Goal: Information Seeking & Learning: Learn about a topic

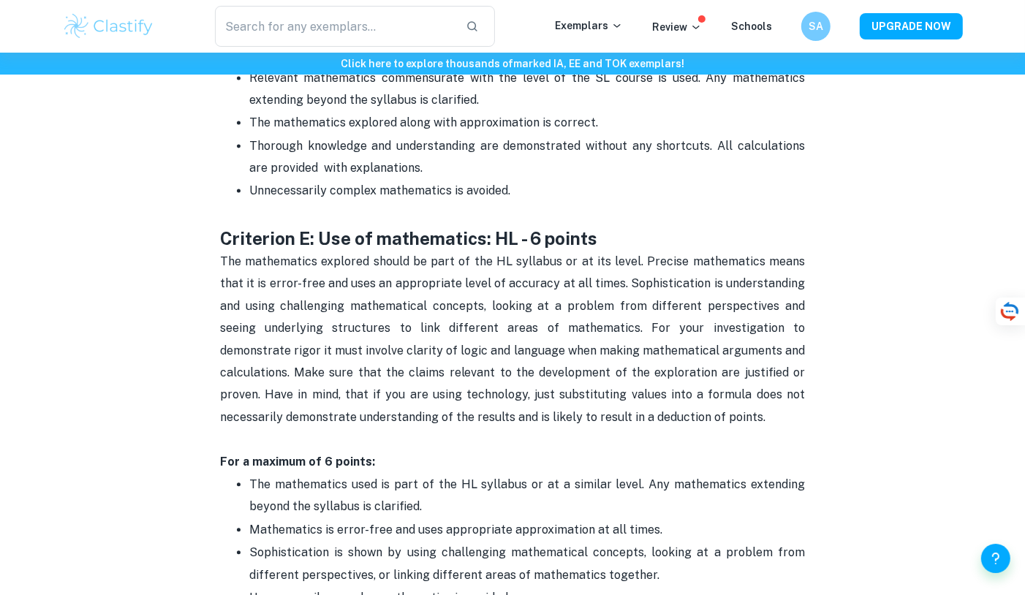
scroll to position [2631, 0]
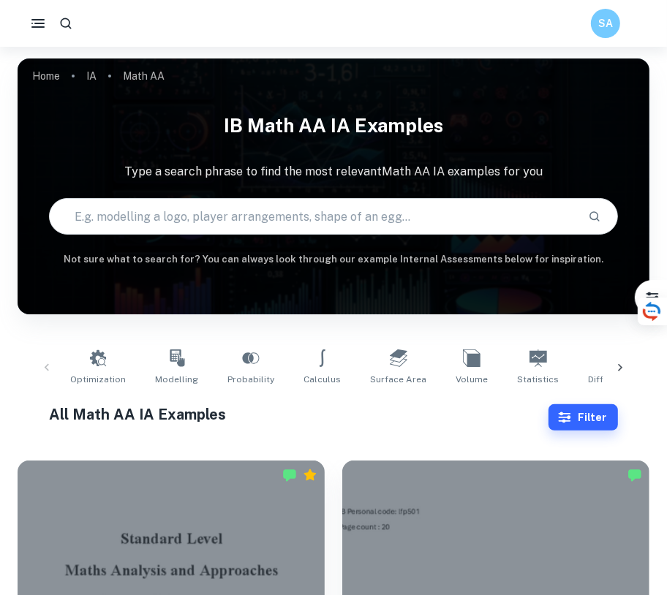
scroll to position [124, 0]
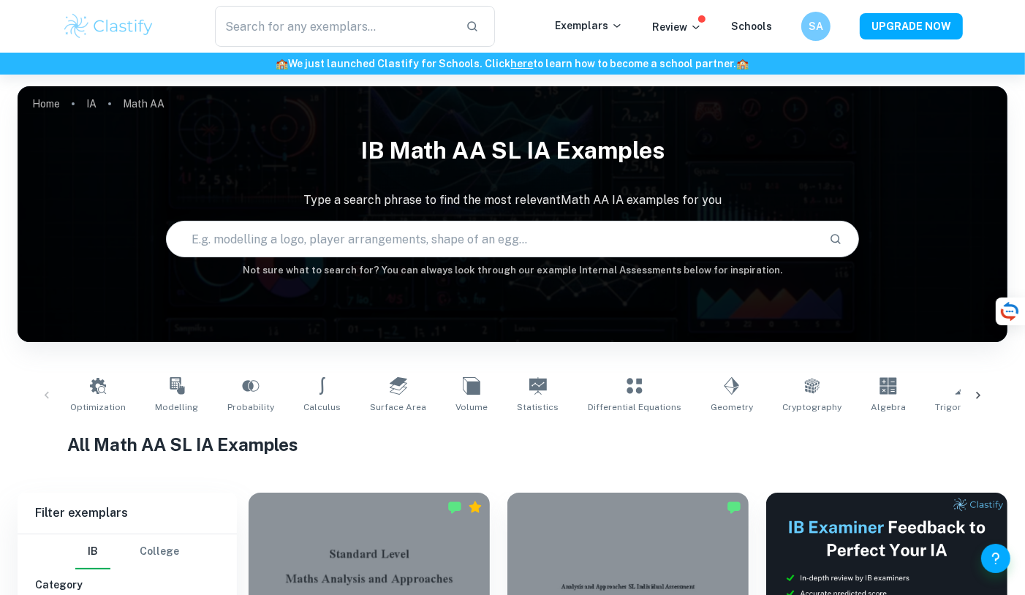
click at [585, 236] on input "text" at bounding box center [492, 239] width 651 height 41
type input "optimisation"
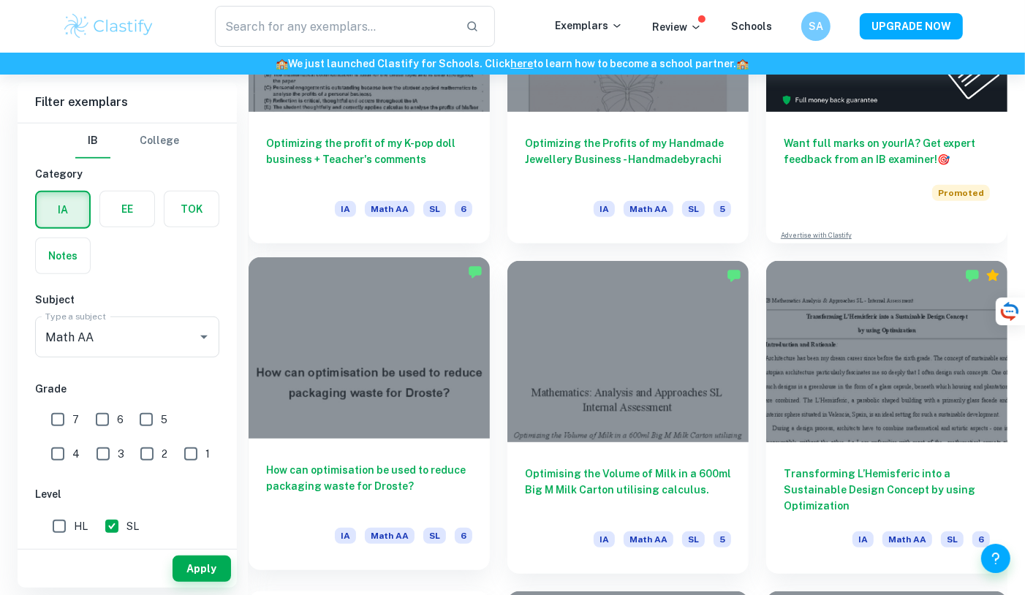
scroll to position [605, 0]
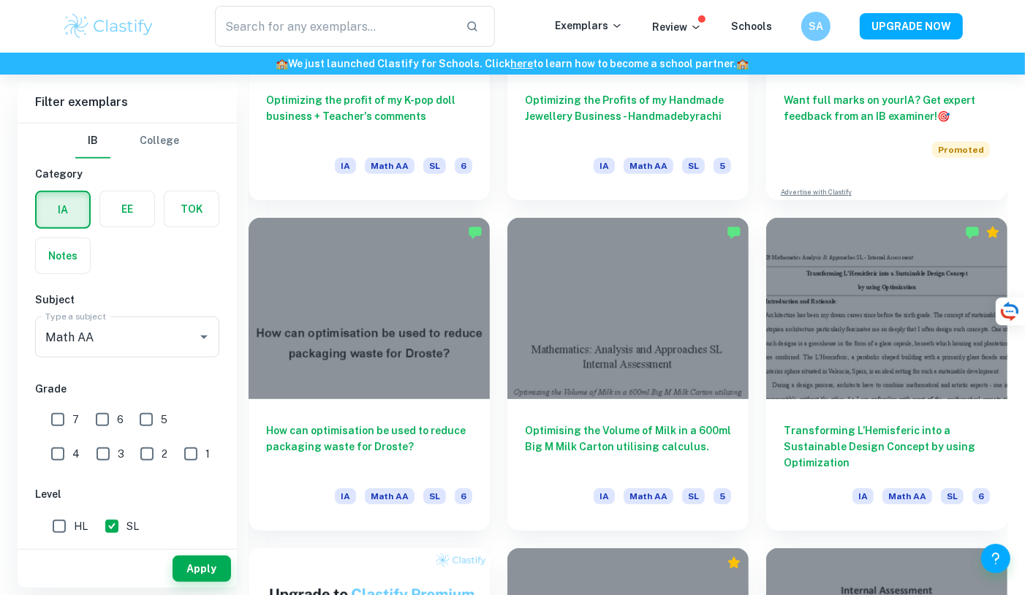
click at [497, 211] on div "Optimising the Volume of Milk in a 600ml Big M Milk Carton utilising calculus. …" at bounding box center [619, 365] width 259 height 330
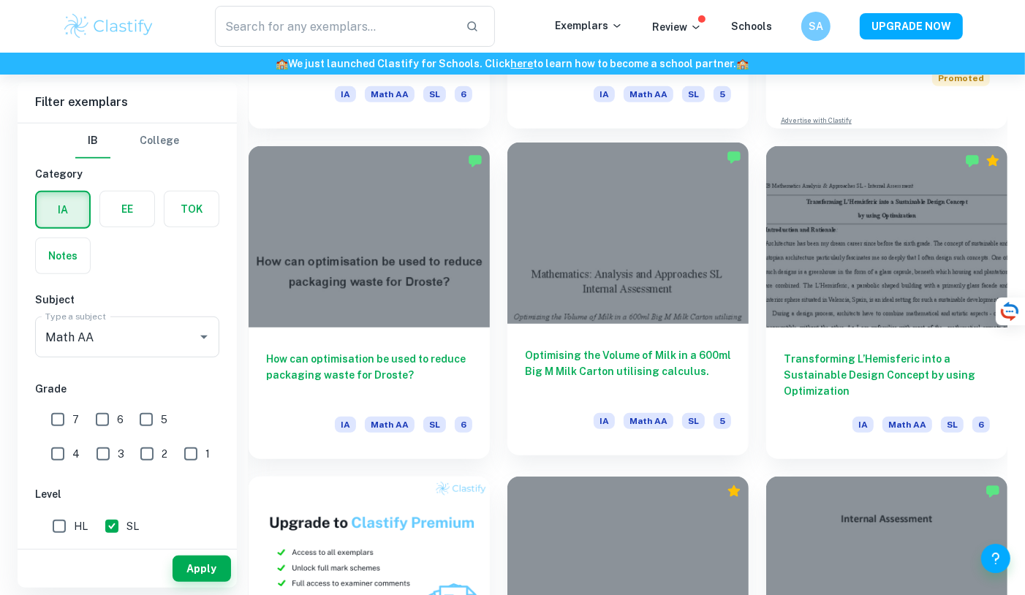
scroll to position [678, 0]
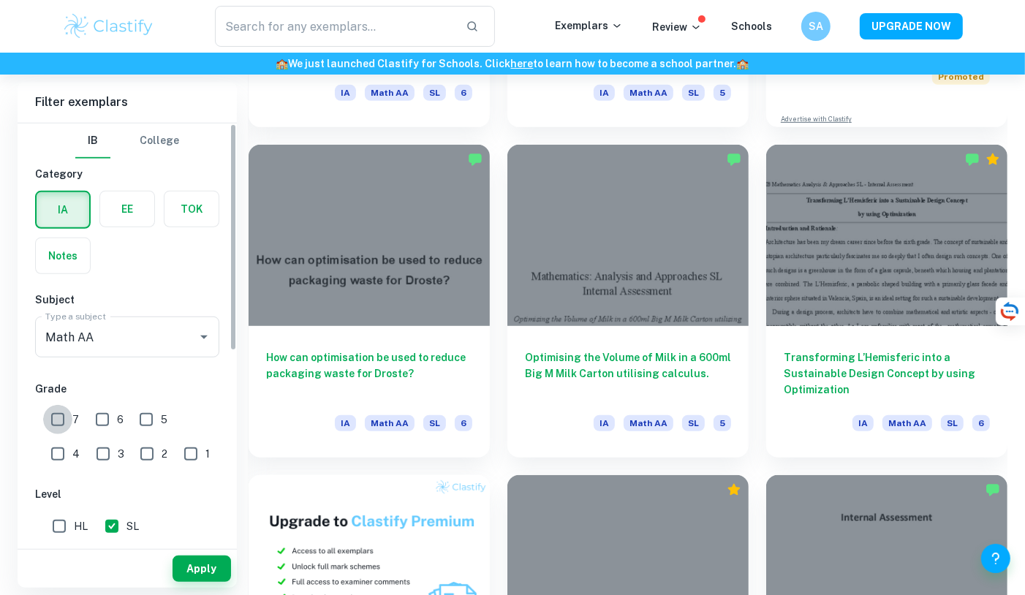
click at [56, 423] on input "7" at bounding box center [57, 419] width 29 height 29
checkbox input "true"
click at [100, 418] on input "6" at bounding box center [102, 419] width 29 height 29
checkbox input "true"
click at [208, 577] on button "Apply" at bounding box center [202, 569] width 59 height 26
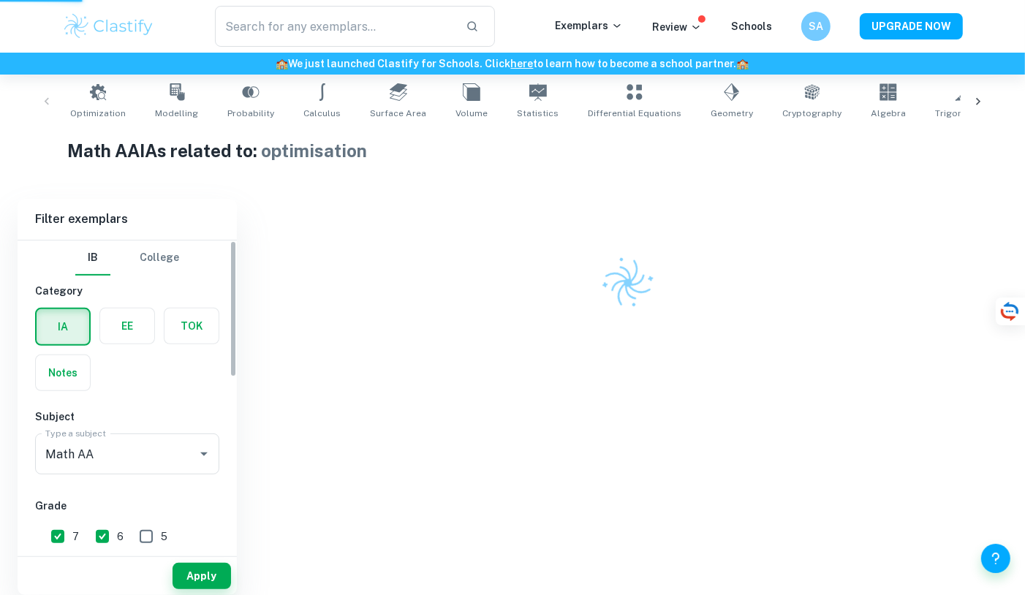
scroll to position [294, 0]
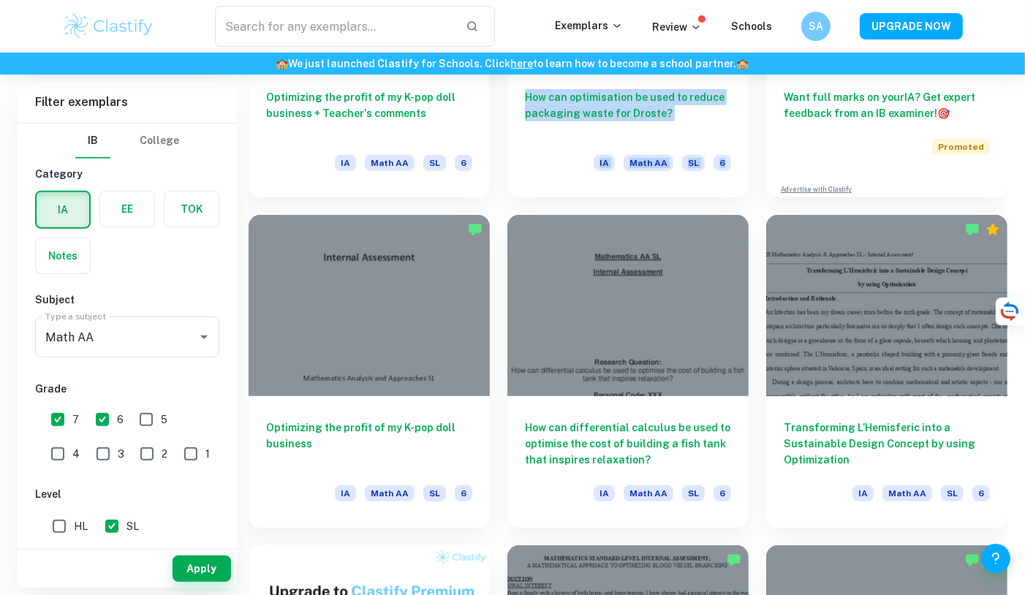
scroll to position [582, 0]
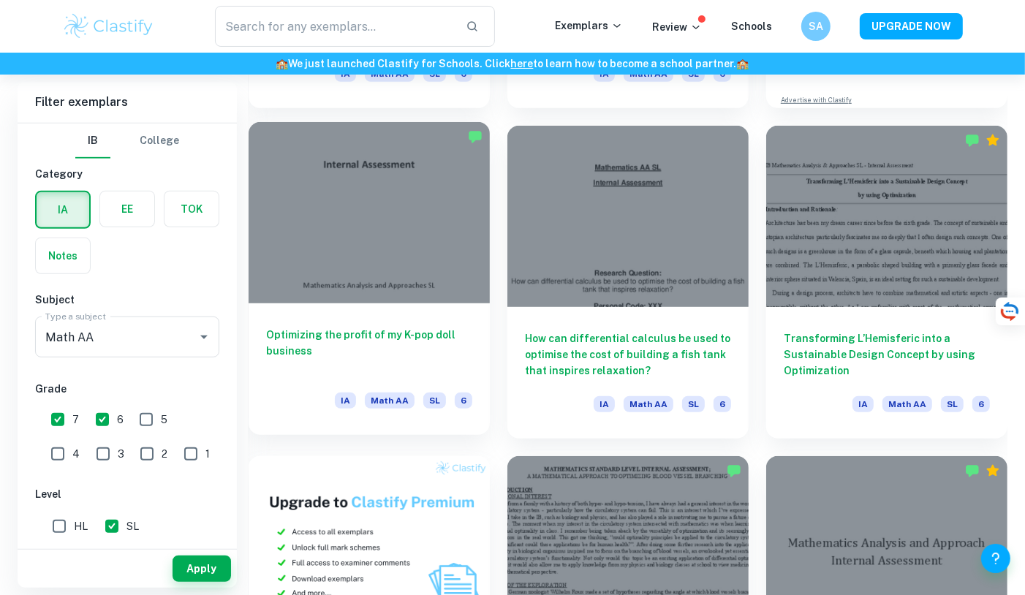
scroll to position [698, 0]
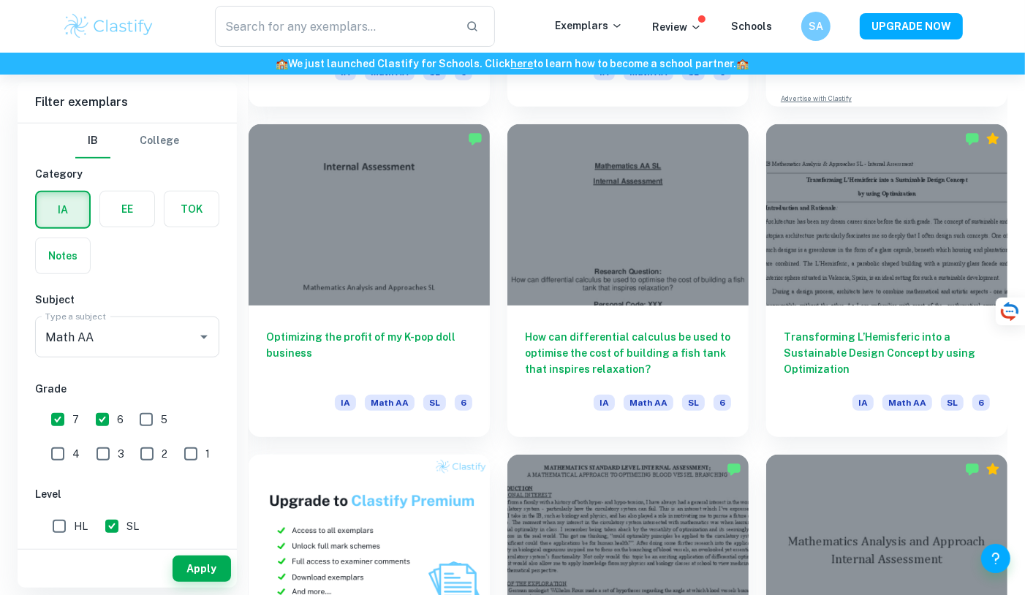
click at [501, 442] on div "A MATHEMATICAL APPROACH TO OPTIMIZING BLOOD VESSEL BRANCHING IA Math AA SL 7" at bounding box center [619, 602] width 259 height 330
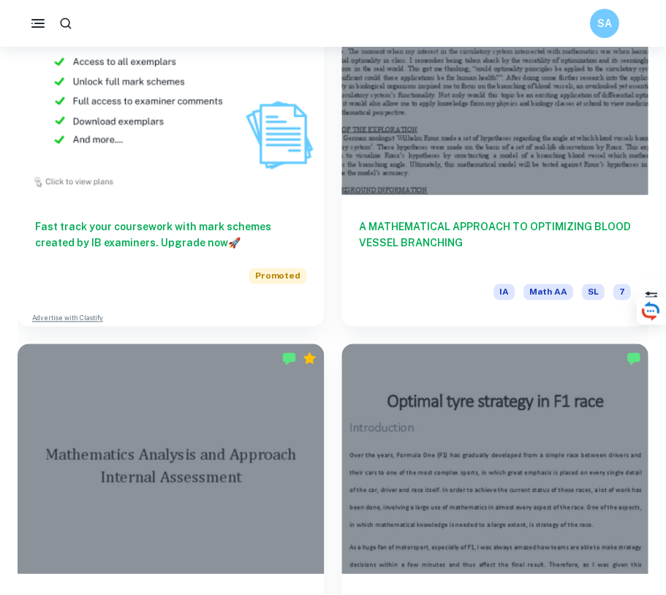
scroll to position [1633, 0]
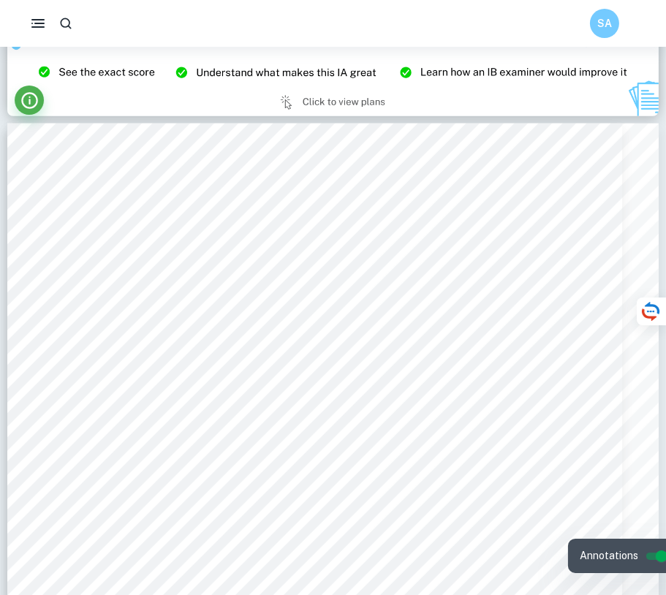
scroll to position [13226, 0]
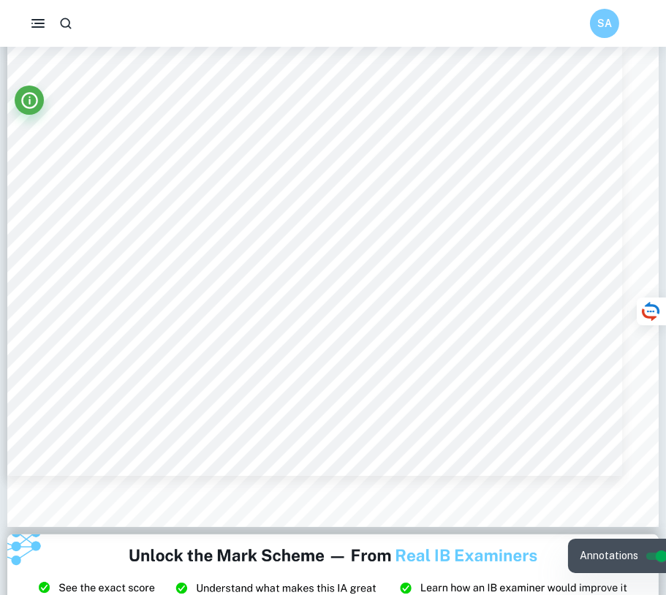
type input "1"
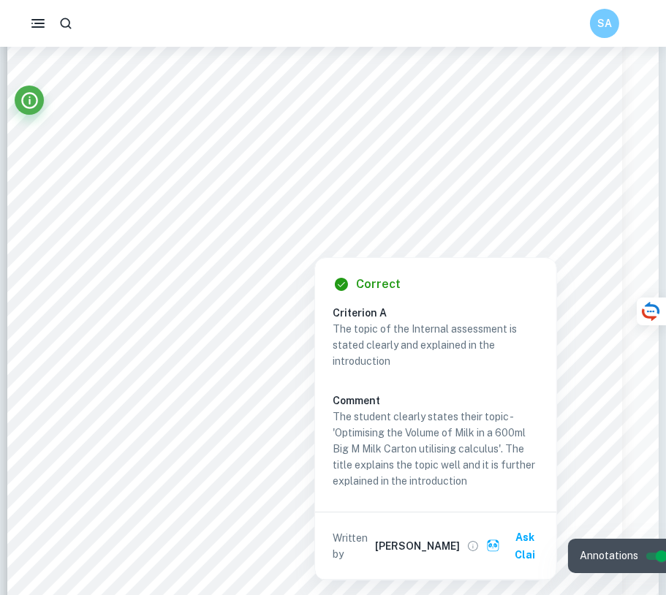
scroll to position [198, 0]
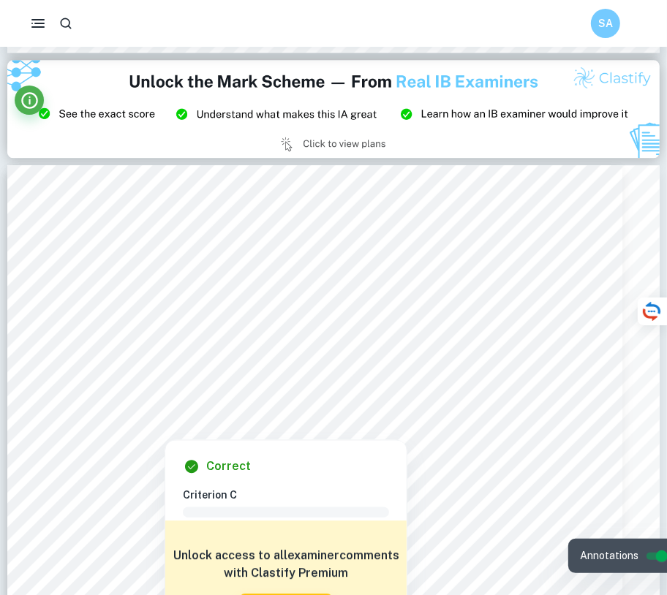
scroll to position [1654, 0]
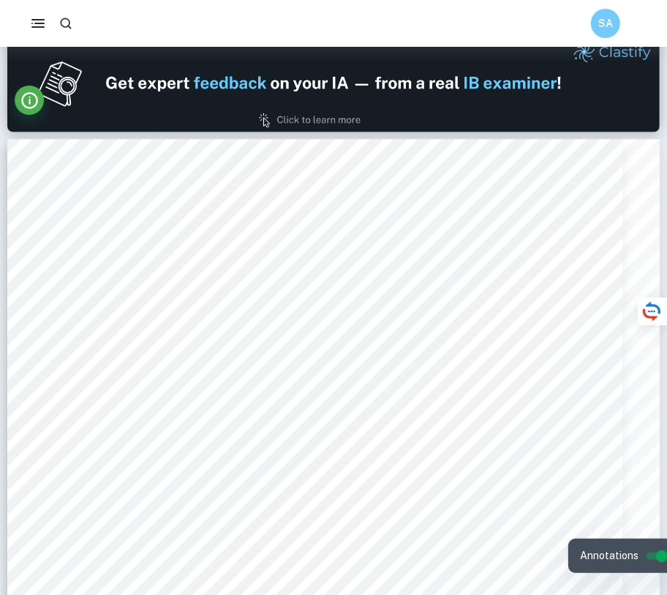
type input "1"
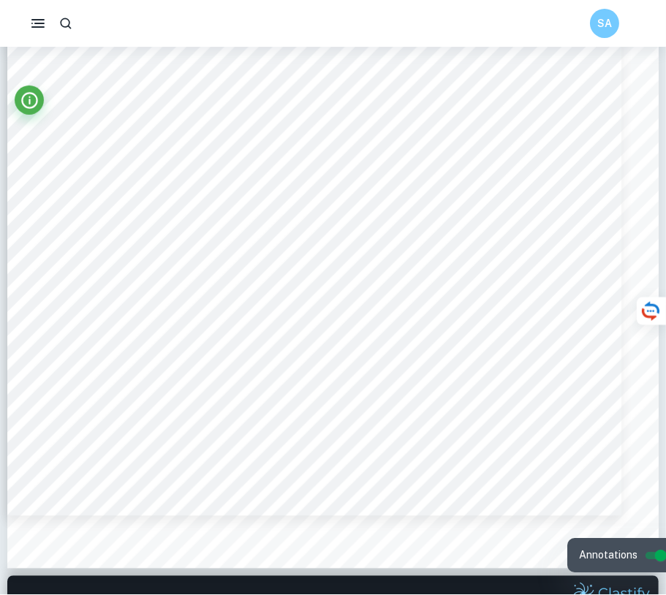
scroll to position [0, 0]
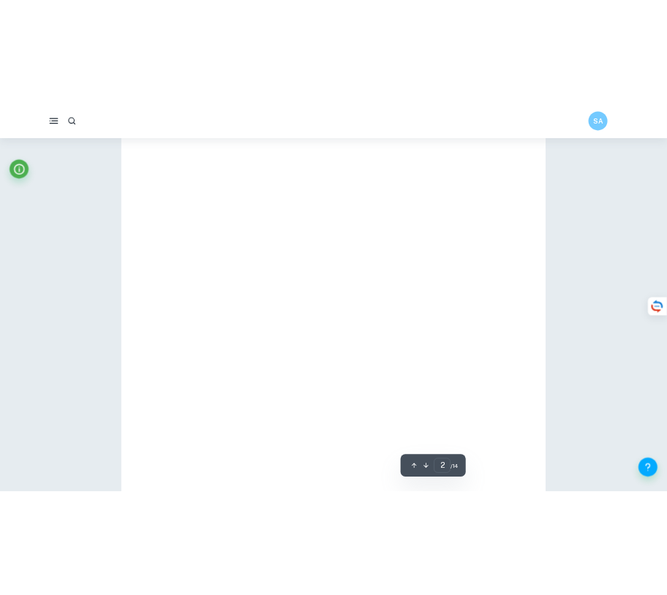
scroll to position [1502, 0]
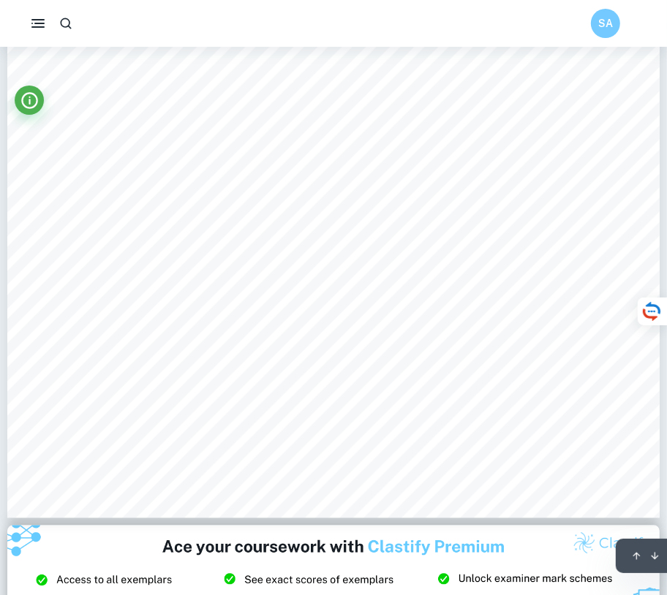
type input "1"
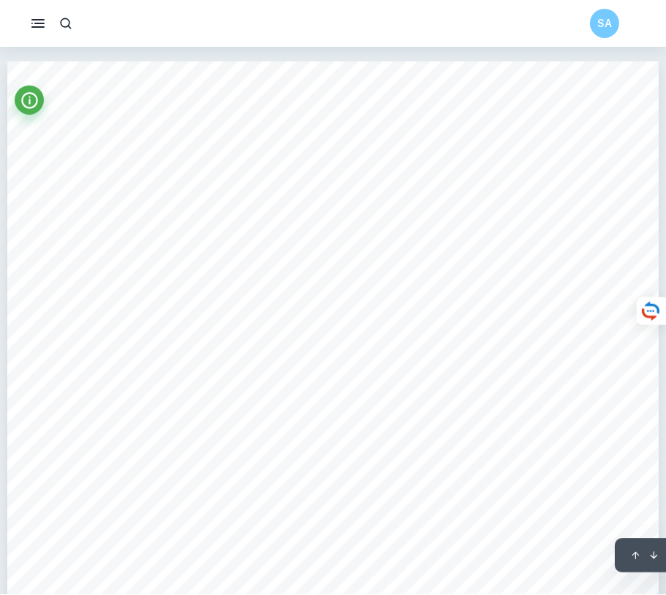
scroll to position [0, 0]
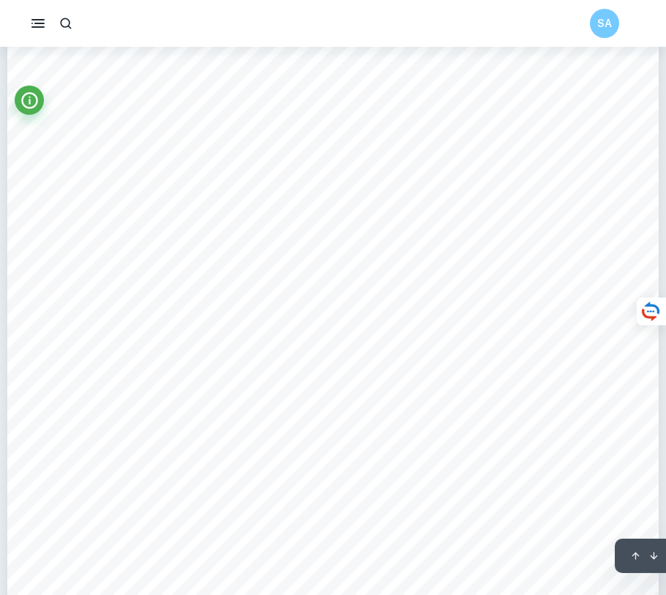
scroll to position [1077, 0]
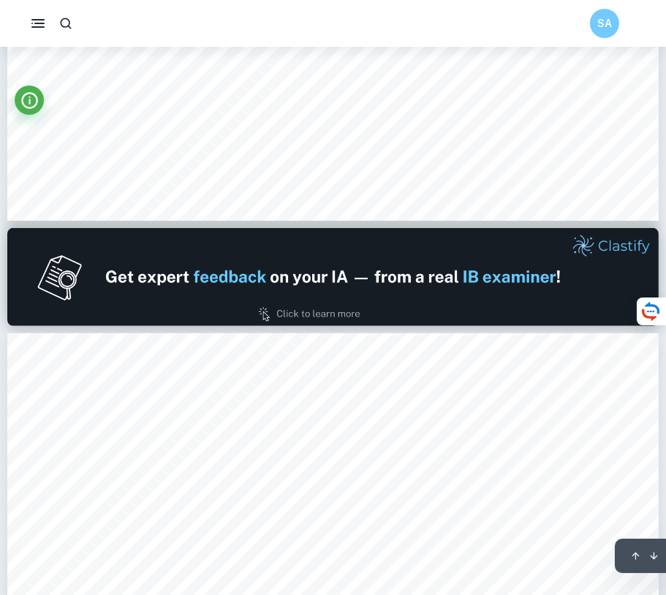
type input "2"
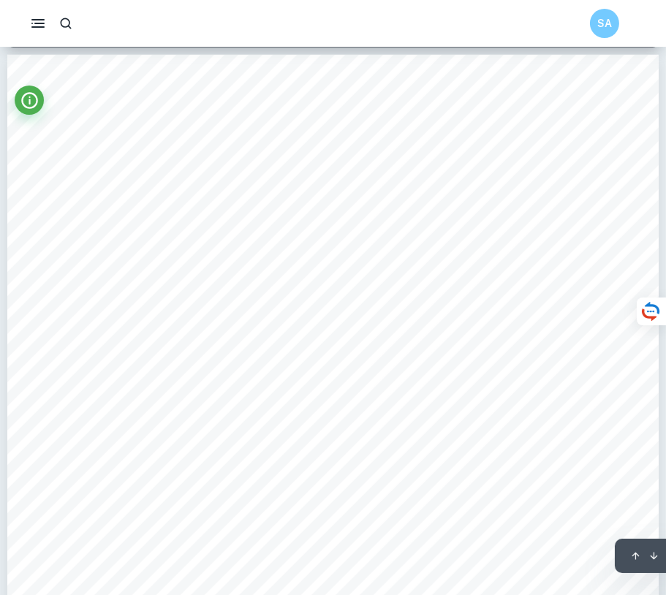
scroll to position [961, 0]
